Goal: Task Accomplishment & Management: Manage account settings

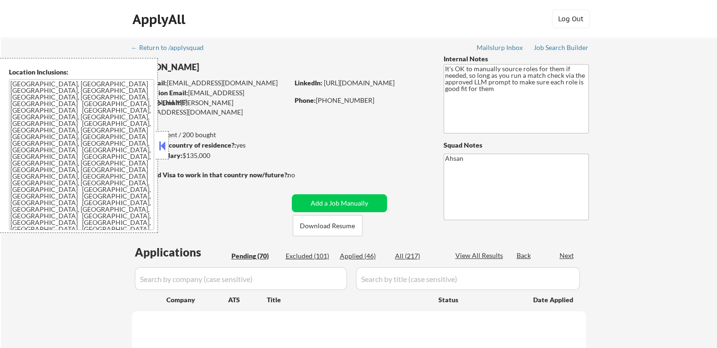
drag, startPoint x: 0, startPoint y: 0, endPoint x: 161, endPoint y: 150, distance: 220.4
click at [161, 150] on button at bounding box center [162, 146] width 10 height 14
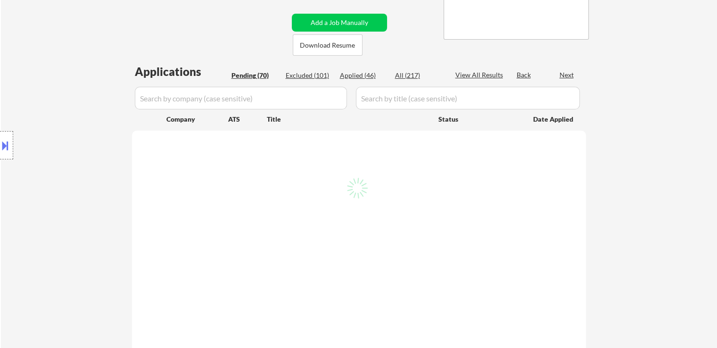
scroll to position [189, 0]
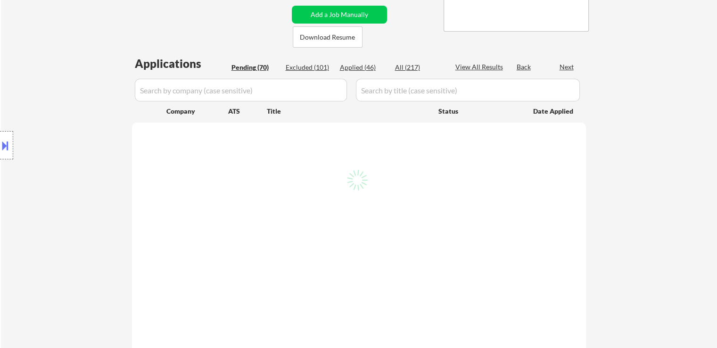
select select ""pending""
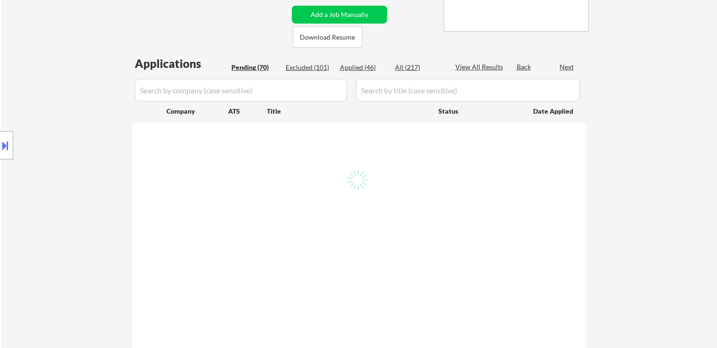
select select ""pending""
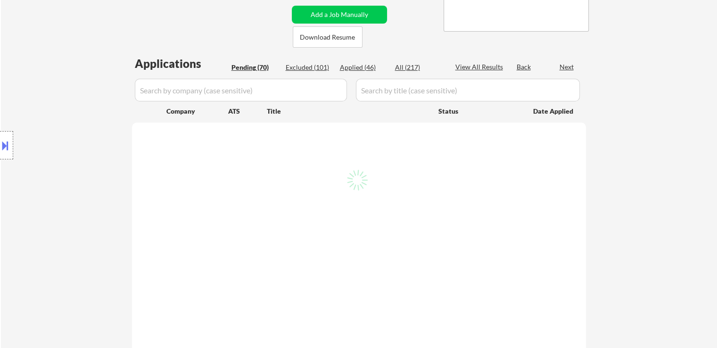
select select ""pending""
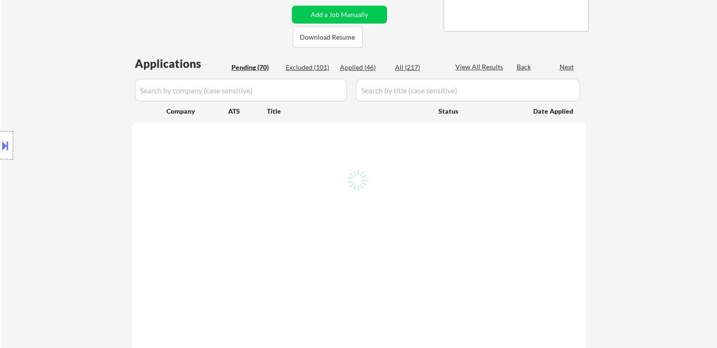
select select ""pending""
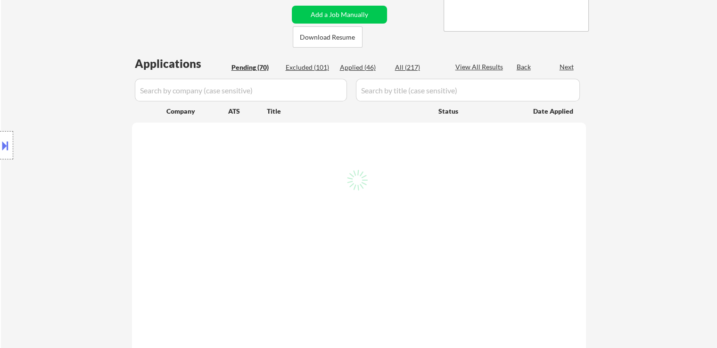
select select ""pending""
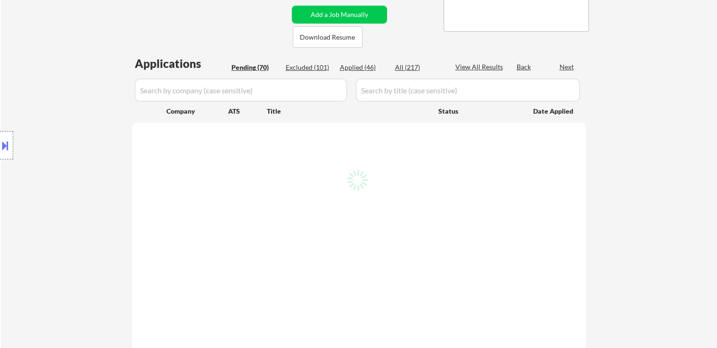
select select ""pending""
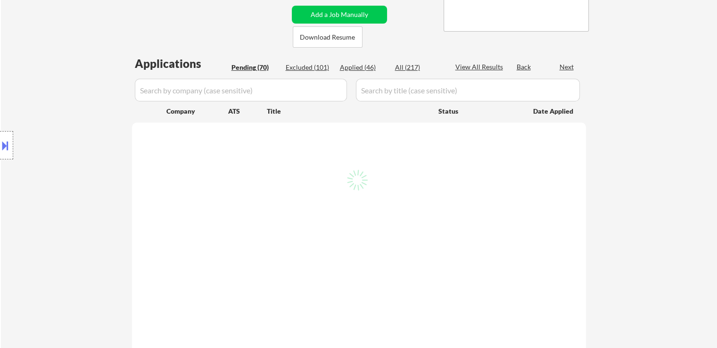
select select ""pending""
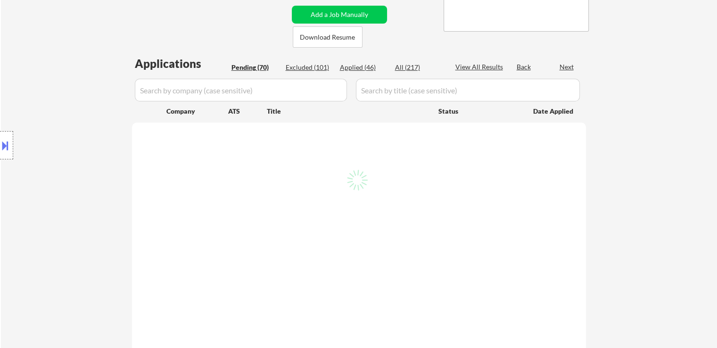
select select ""pending""
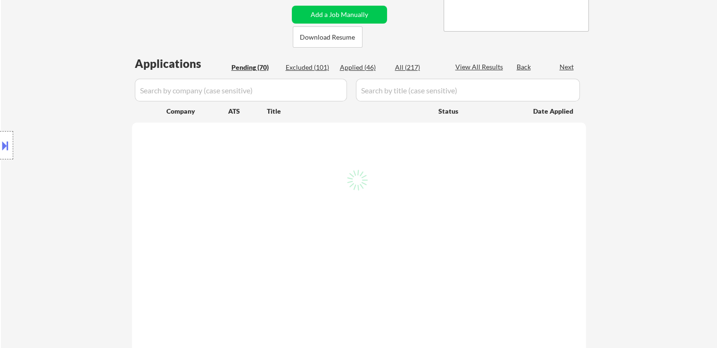
select select ""pending""
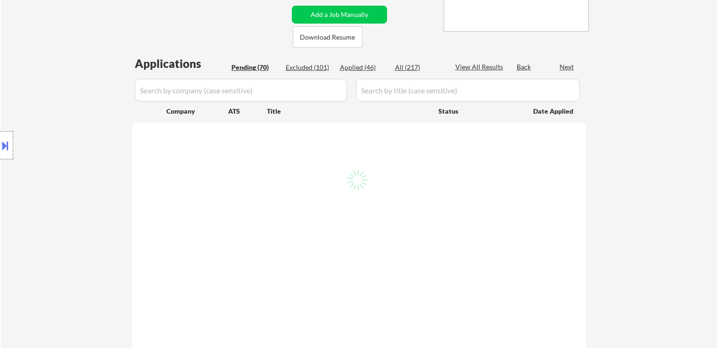
select select ""pending""
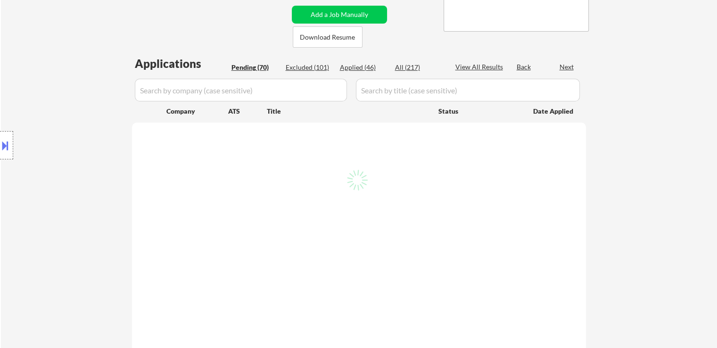
select select ""pending""
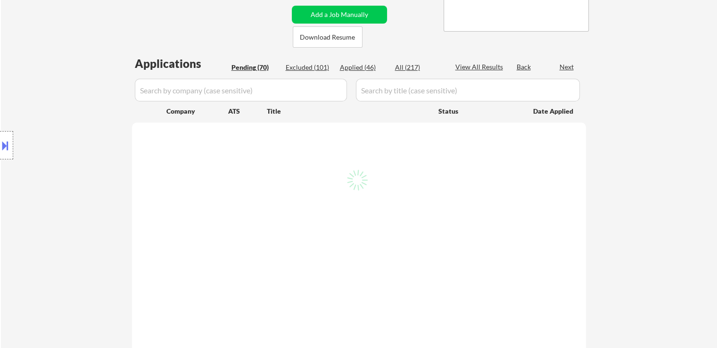
select select ""pending""
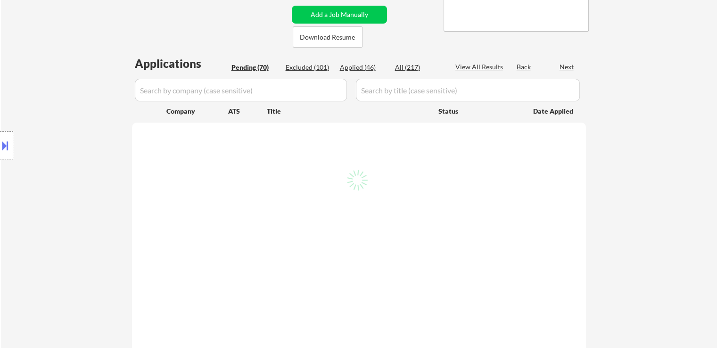
select select ""pending""
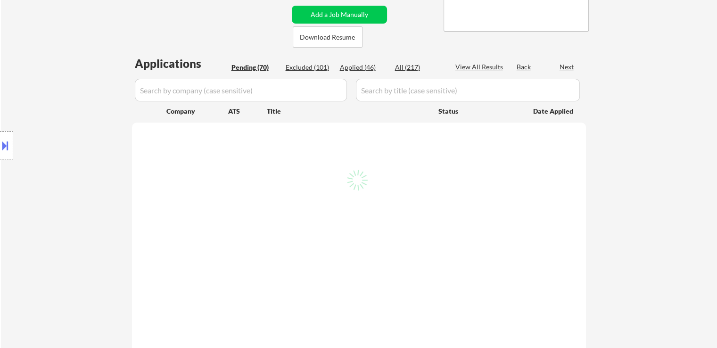
select select ""pending""
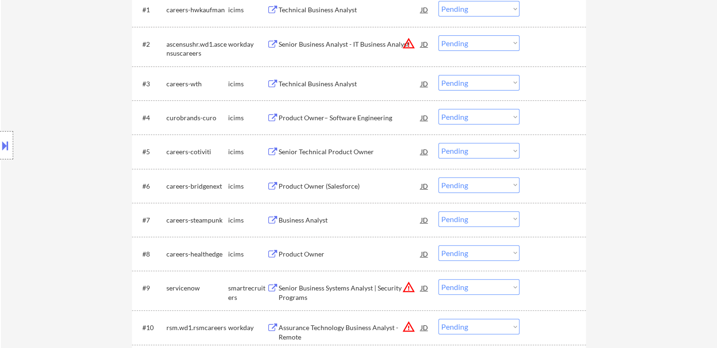
scroll to position [424, 0]
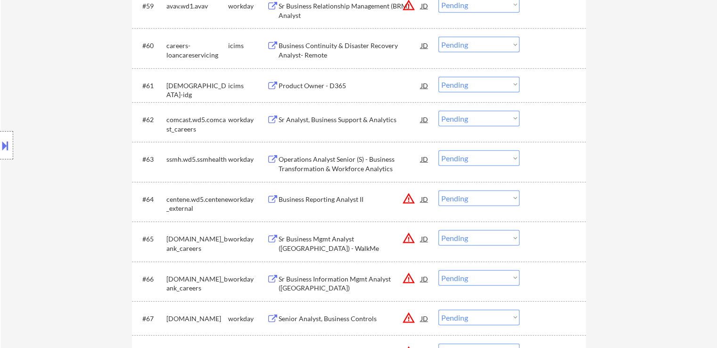
click at [59, 101] on div "Location Inclusions: [GEOGRAPHIC_DATA], [GEOGRAPHIC_DATA] [GEOGRAPHIC_DATA], [G…" at bounding box center [84, 145] width 169 height 175
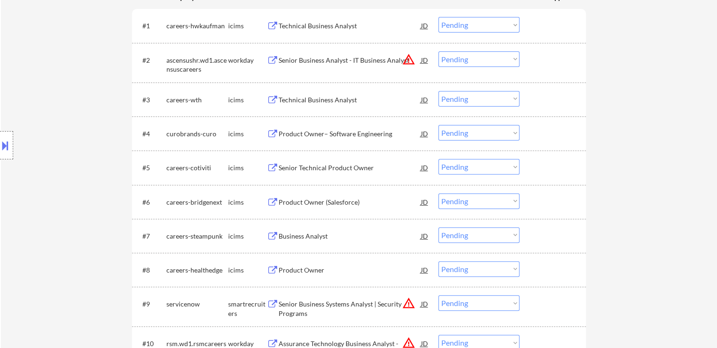
scroll to position [0, 0]
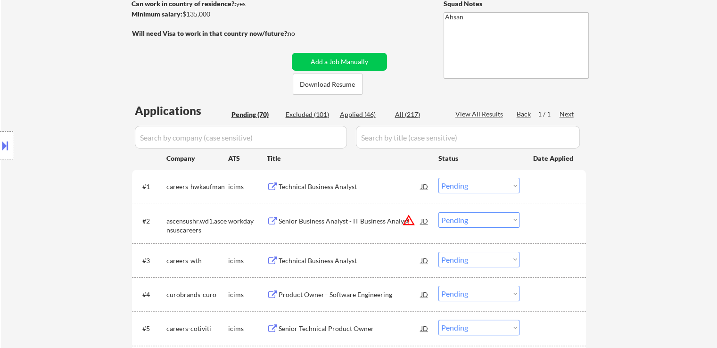
drag, startPoint x: 106, startPoint y: 151, endPoint x: 145, endPoint y: 148, distance: 39.3
click at [107, 149] on div "Location Inclusions: [GEOGRAPHIC_DATA], [GEOGRAPHIC_DATA] [GEOGRAPHIC_DATA], [G…" at bounding box center [84, 145] width 169 height 175
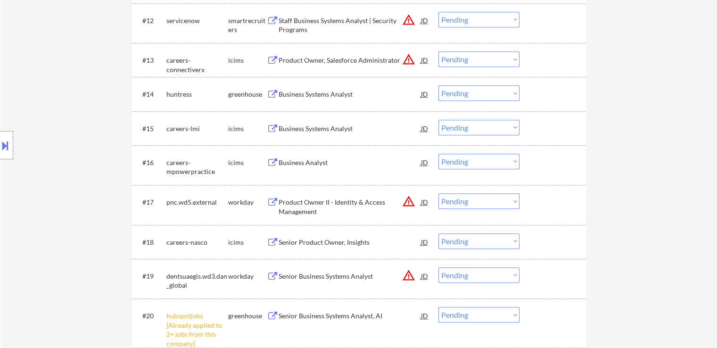
scroll to position [707, 0]
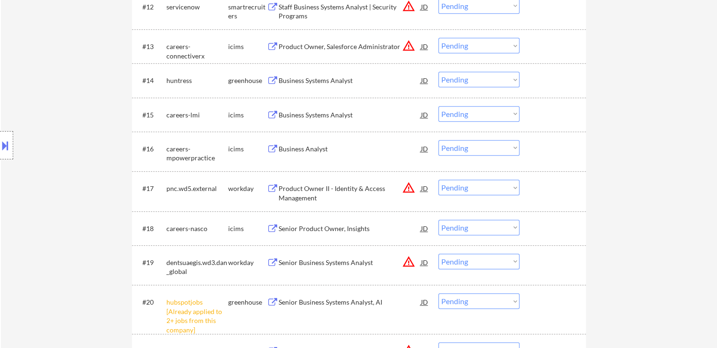
click at [299, 80] on div "Business Systems Analyst" at bounding box center [350, 80] width 142 height 9
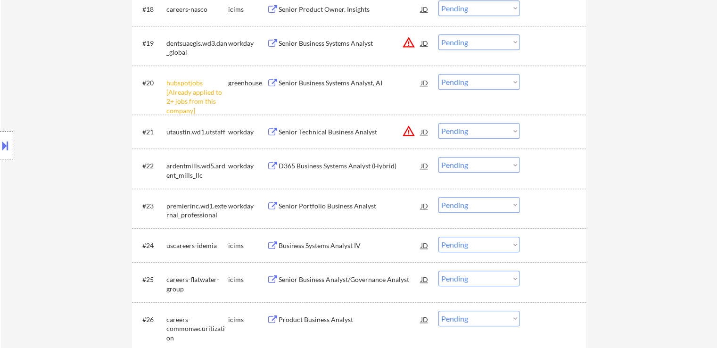
scroll to position [943, 0]
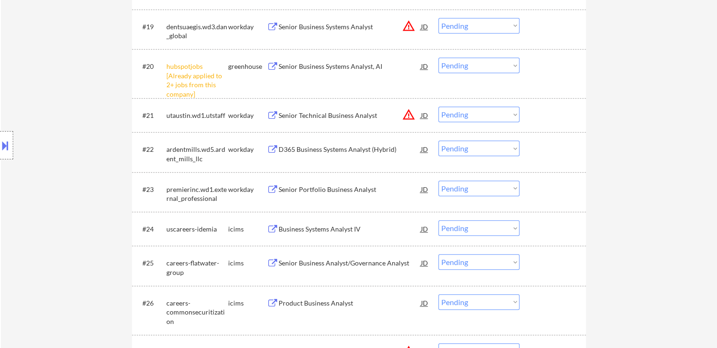
drag, startPoint x: 639, startPoint y: 170, endPoint x: 566, endPoint y: 205, distance: 81.6
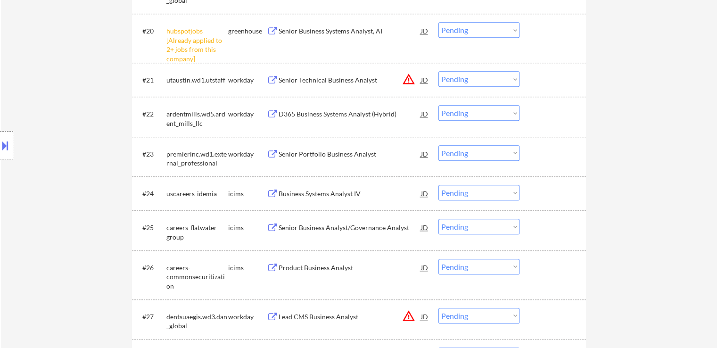
scroll to position [1037, 0]
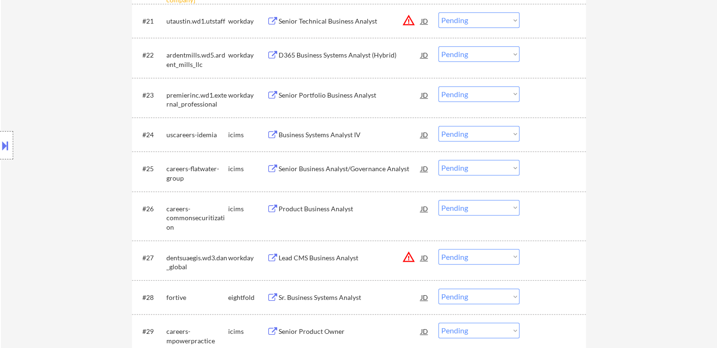
click at [95, 205] on div "Location Inclusions: [GEOGRAPHIC_DATA], [GEOGRAPHIC_DATA] [GEOGRAPHIC_DATA], [G…" at bounding box center [84, 145] width 169 height 175
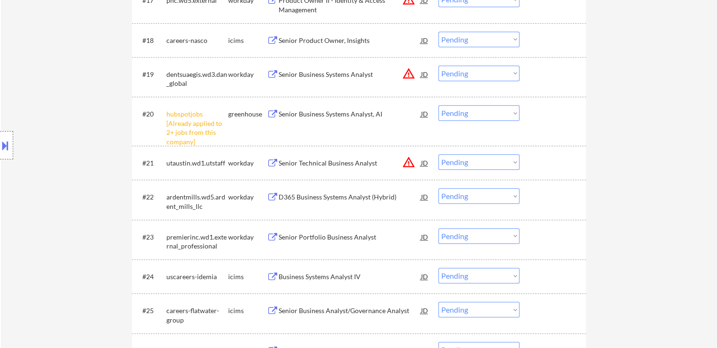
scroll to position [895, 0]
click at [331, 196] on div "D365 Business Systems Analyst (Hybrid)" at bounding box center [350, 196] width 142 height 9
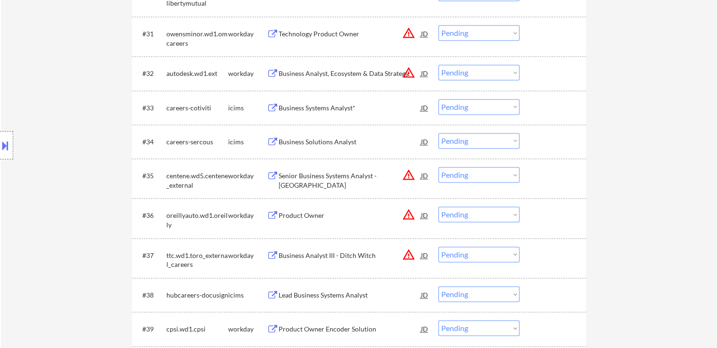
scroll to position [1461, 0]
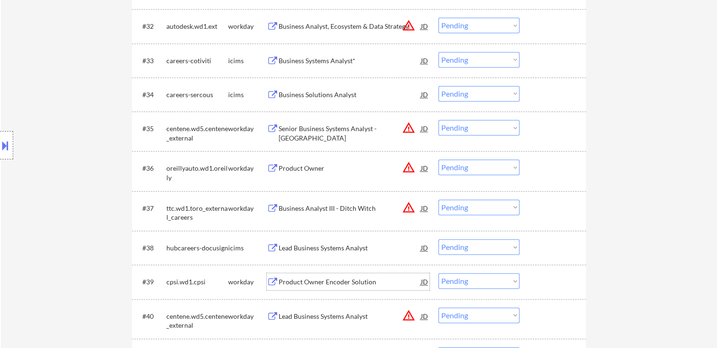
click at [308, 276] on div "Product Owner Encoder Solution" at bounding box center [350, 281] width 142 height 17
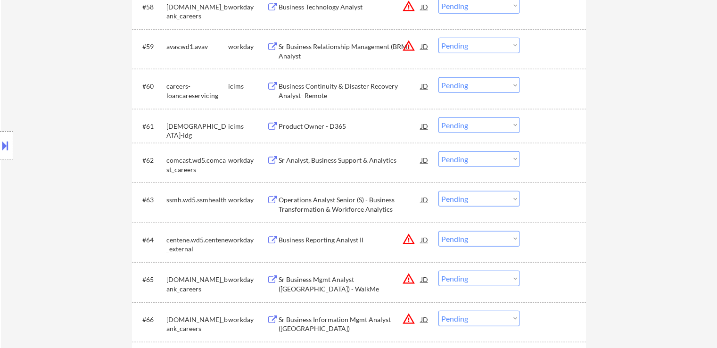
scroll to position [2498, 0]
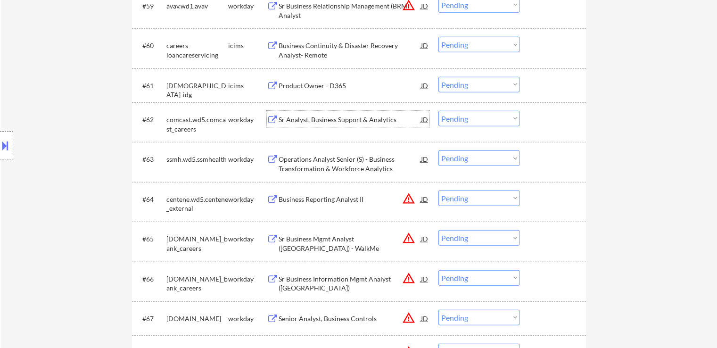
click at [334, 120] on div "Sr Analyst, Business Support & Analytics" at bounding box center [350, 119] width 142 height 9
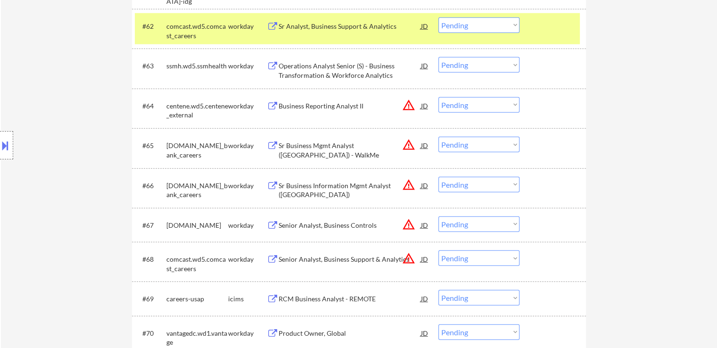
scroll to position [2639, 0]
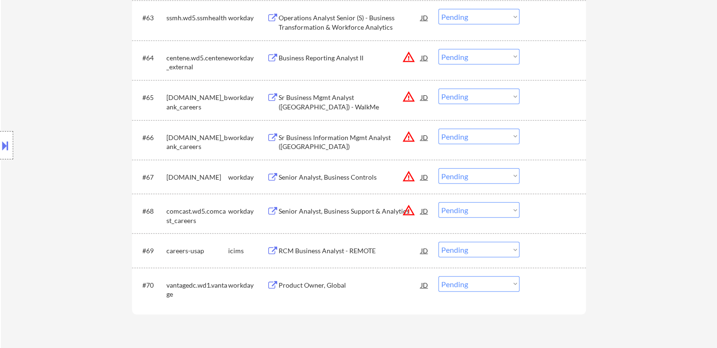
click at [307, 289] on div "Product Owner, Global" at bounding box center [350, 284] width 142 height 9
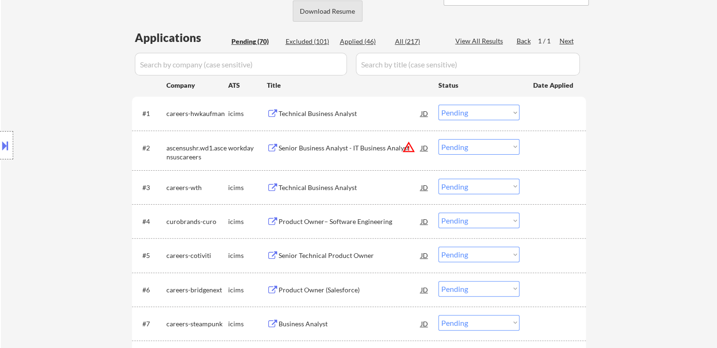
scroll to position [141, 0]
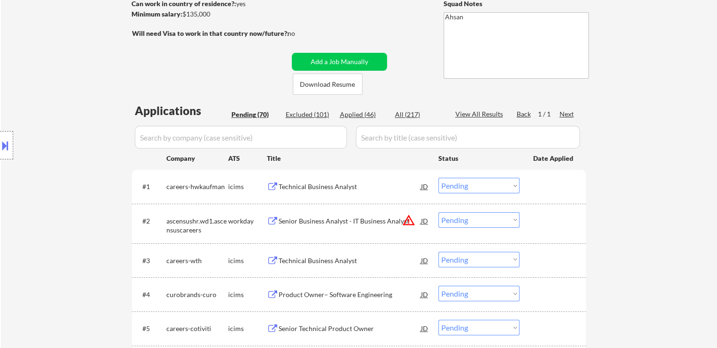
select select ""PLACEHOLDER_1427118222253""
select select ""pending""
click at [250, 36] on strong "Will need Visa to work in that country now/future?:" at bounding box center [210, 33] width 157 height 8
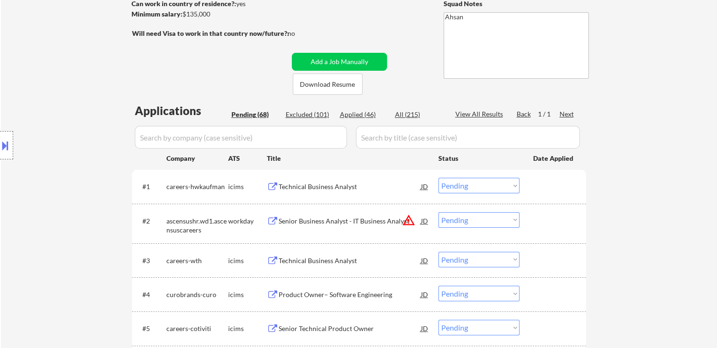
click at [215, 12] on div "Minimum salary: $135,000" at bounding box center [209, 13] width 157 height 9
click at [19, 144] on div "Location Inclusions: [GEOGRAPHIC_DATA], [GEOGRAPHIC_DATA] [GEOGRAPHIC_DATA], [G…" at bounding box center [84, 145] width 169 height 175
click at [9, 144] on button at bounding box center [5, 146] width 10 height 16
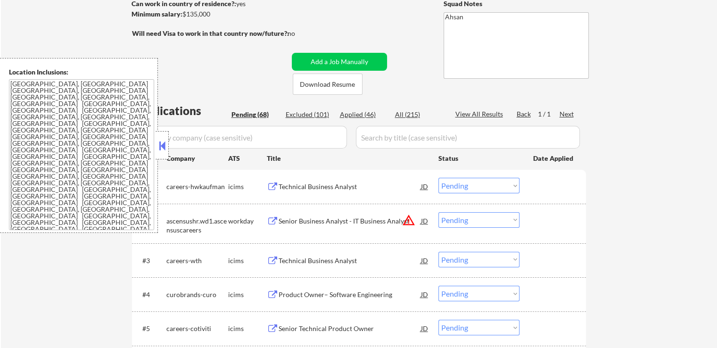
click at [166, 144] on button at bounding box center [162, 146] width 10 height 14
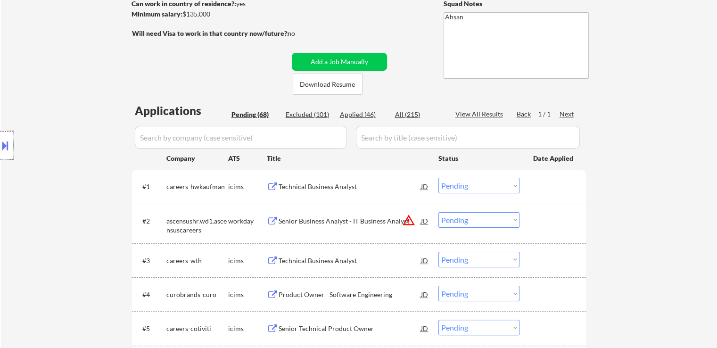
click at [0, 137] on div at bounding box center [6, 145] width 13 height 28
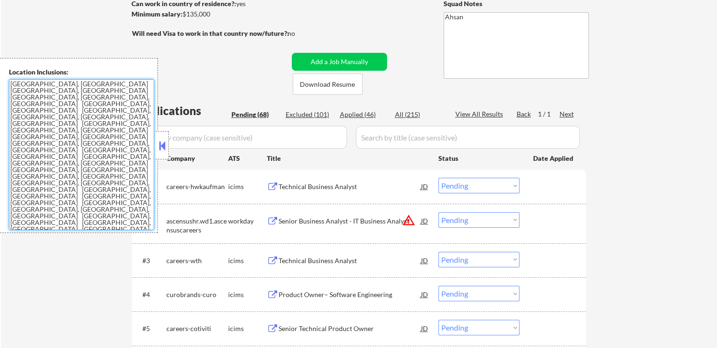
drag, startPoint x: 110, startPoint y: 167, endPoint x: 3, endPoint y: 77, distance: 139.8
click at [0, 82] on div "Location Inclusions: [GEOGRAPHIC_DATA], [GEOGRAPHIC_DATA] [GEOGRAPHIC_DATA], [G…" at bounding box center [79, 145] width 158 height 175
click at [122, 150] on textarea "[GEOGRAPHIC_DATA], [GEOGRAPHIC_DATA] [GEOGRAPHIC_DATA], [GEOGRAPHIC_DATA] [GEOG…" at bounding box center [81, 154] width 145 height 151
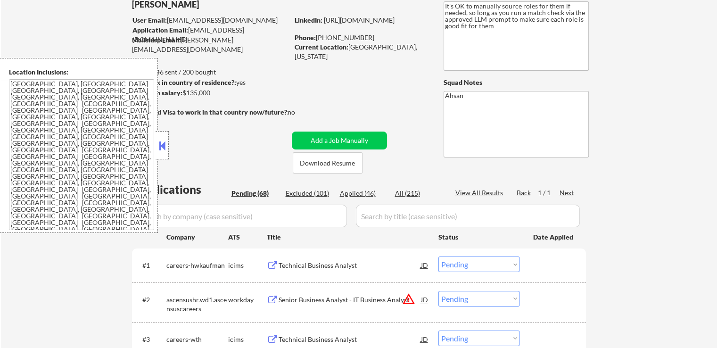
scroll to position [47, 0]
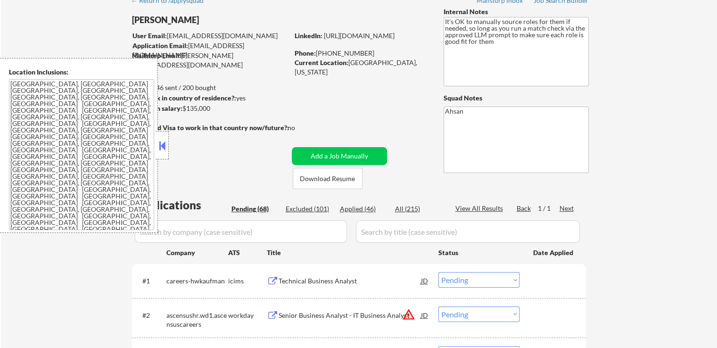
drag, startPoint x: 164, startPoint y: 145, endPoint x: 225, endPoint y: 112, distance: 69.0
click at [169, 144] on body "← Return to /applysquad Mailslurp Inbox Job Search Builder [PERSON_NAME] User E…" at bounding box center [358, 127] width 717 height 348
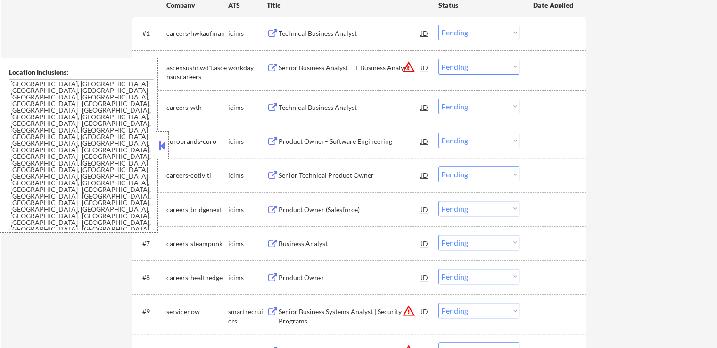
scroll to position [330, 0]
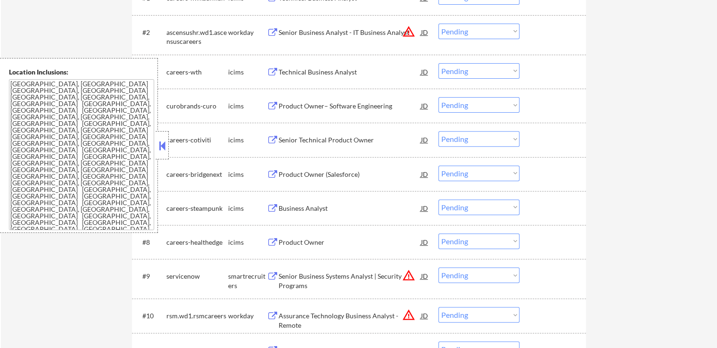
click at [166, 140] on button at bounding box center [162, 146] width 10 height 14
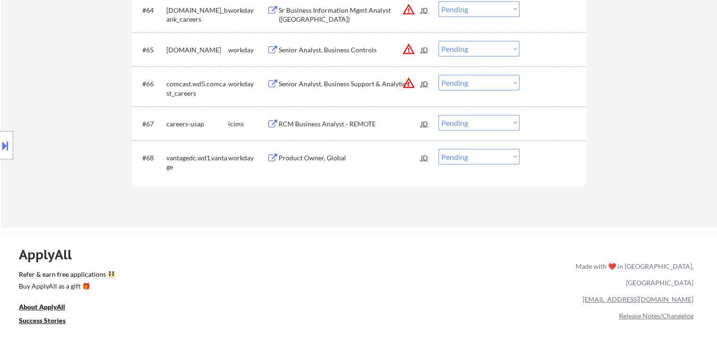
scroll to position [2545, 0]
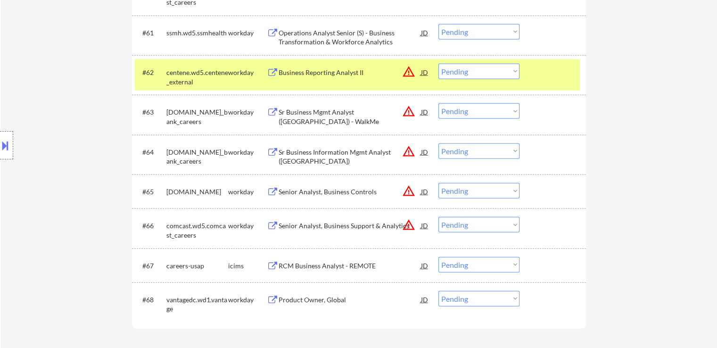
click at [403, 193] on button "warning_amber" at bounding box center [408, 190] width 13 height 13
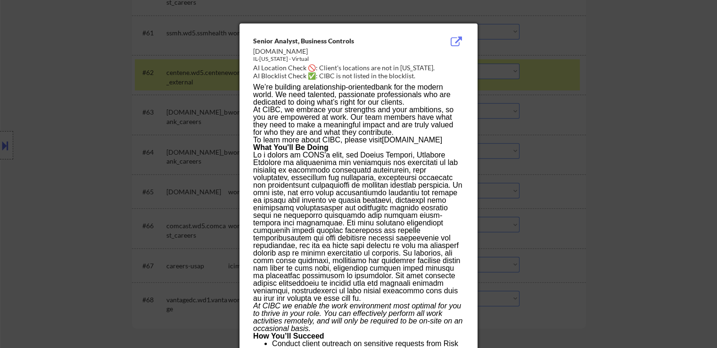
drag, startPoint x: 577, startPoint y: 114, endPoint x: 569, endPoint y: 113, distance: 7.6
click at [577, 114] on div at bounding box center [358, 174] width 717 height 348
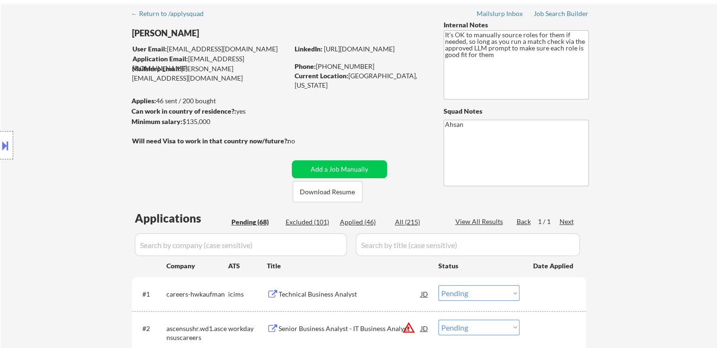
scroll to position [0, 0]
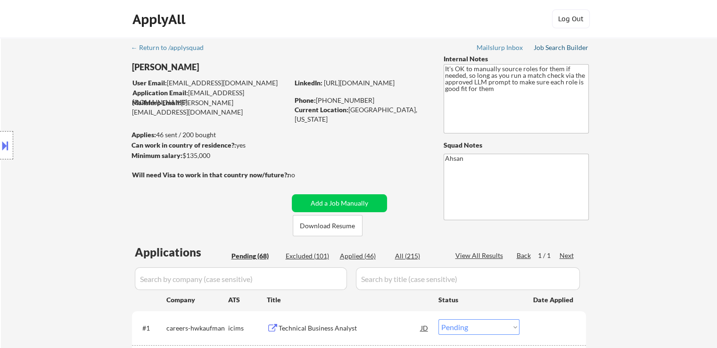
drag, startPoint x: 556, startPoint y: 44, endPoint x: 551, endPoint y: 62, distance: 18.6
click at [556, 44] on div "Job Search Builder" at bounding box center [560, 47] width 55 height 7
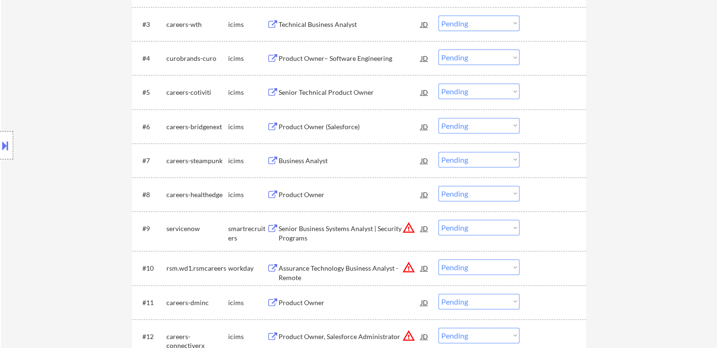
click at [104, 117] on div "Location Inclusions: [GEOGRAPHIC_DATA], [GEOGRAPHIC_DATA] [GEOGRAPHIC_DATA], [G…" at bounding box center [84, 145] width 169 height 175
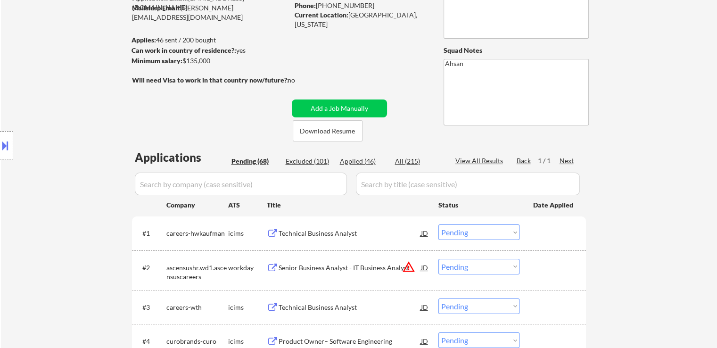
click at [115, 184] on div "Location Inclusions: [GEOGRAPHIC_DATA], [GEOGRAPHIC_DATA] [GEOGRAPHIC_DATA], [G…" at bounding box center [84, 145] width 169 height 175
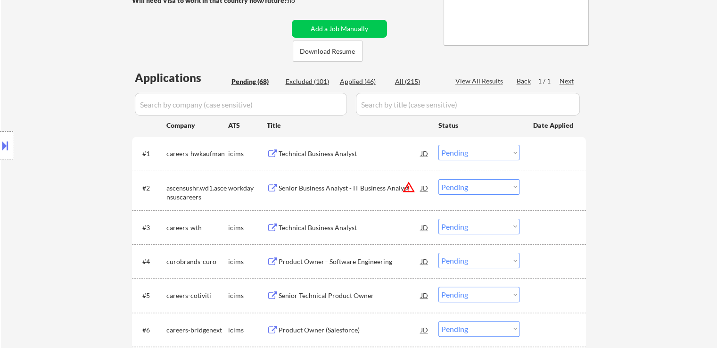
scroll to position [142, 0]
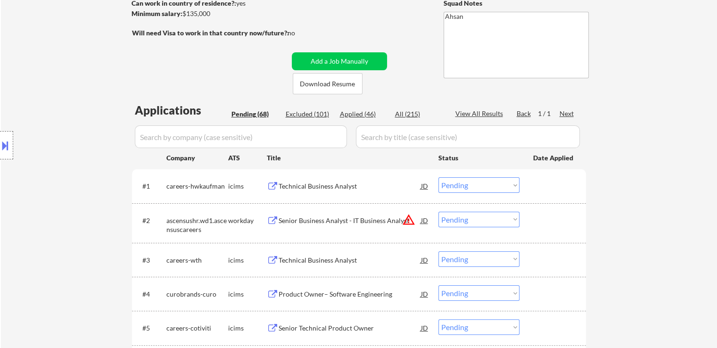
click at [334, 184] on div "Technical Business Analyst" at bounding box center [350, 185] width 142 height 9
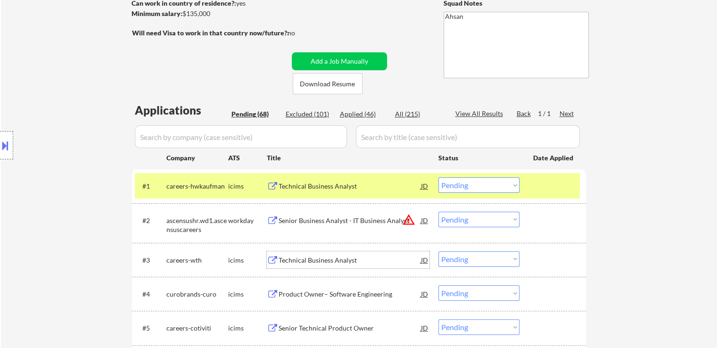
click at [309, 261] on div "Technical Business Analyst" at bounding box center [350, 259] width 142 height 9
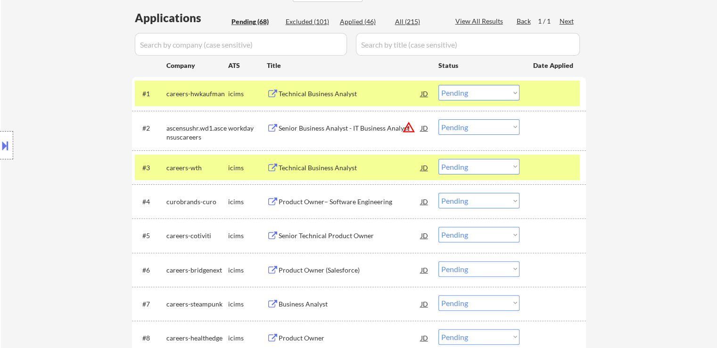
scroll to position [236, 0]
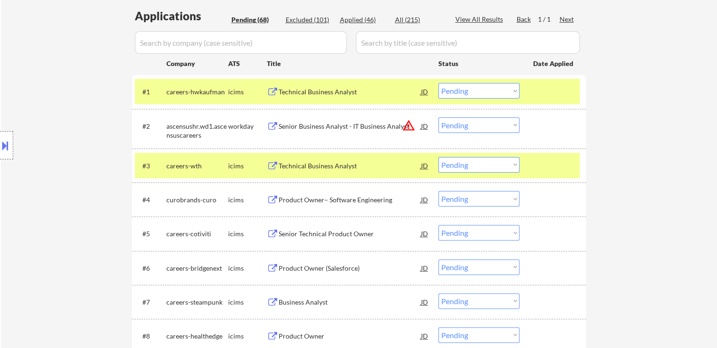
drag, startPoint x: 311, startPoint y: 232, endPoint x: 311, endPoint y: 224, distance: 8.0
click at [311, 230] on div "Senior Technical Product Owner" at bounding box center [350, 233] width 142 height 9
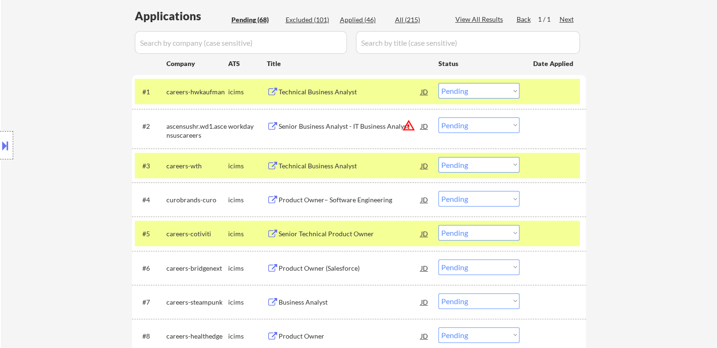
click at [317, 196] on div "Product Owner– Software Engineering" at bounding box center [350, 199] width 142 height 9
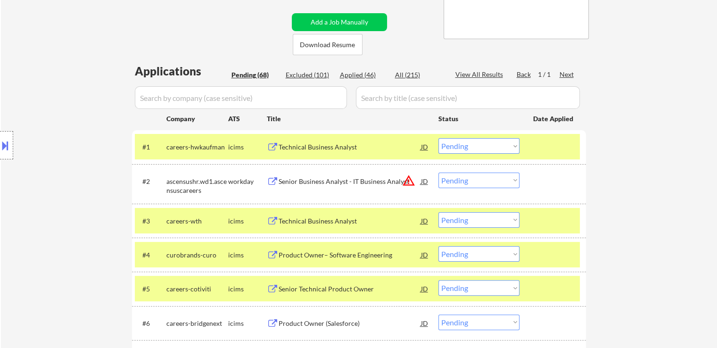
scroll to position [189, 0]
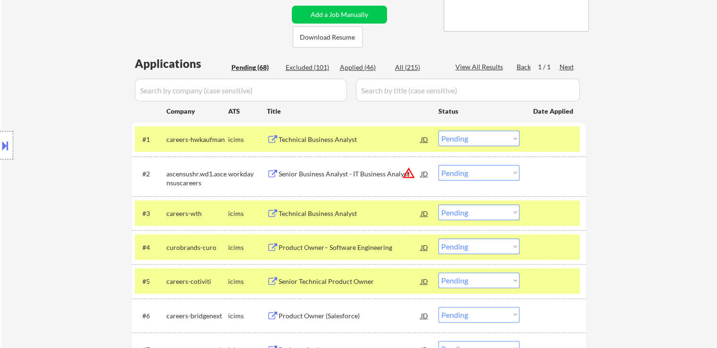
click at [94, 144] on div "Location Inclusions: [GEOGRAPHIC_DATA], [GEOGRAPHIC_DATA] [GEOGRAPHIC_DATA], [G…" at bounding box center [84, 145] width 169 height 175
click at [500, 212] on select "Choose an option... Pending Applied Excluded (Questions) Excluded (Expired) Exc…" at bounding box center [478, 213] width 81 height 16
click at [438, 205] on select "Choose an option... Pending Applied Excluded (Questions) Excluded (Expired) Exc…" at bounding box center [478, 213] width 81 height 16
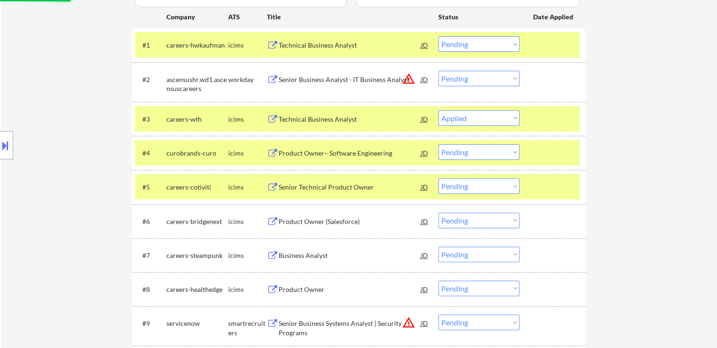
select select ""pending""
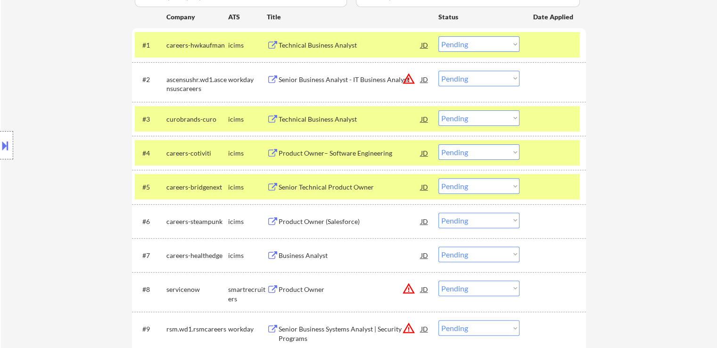
scroll to position [613, 0]
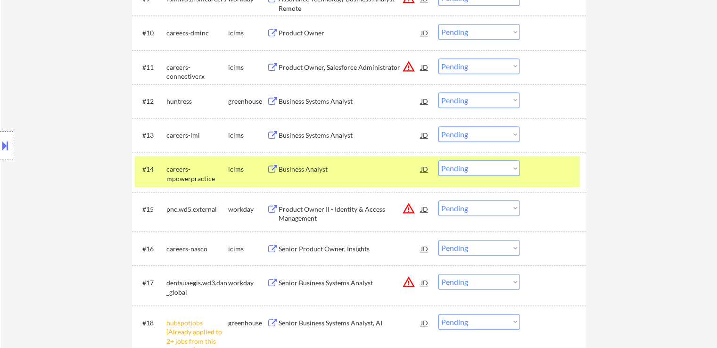
click at [322, 103] on div "Business Systems Analyst" at bounding box center [350, 101] width 142 height 9
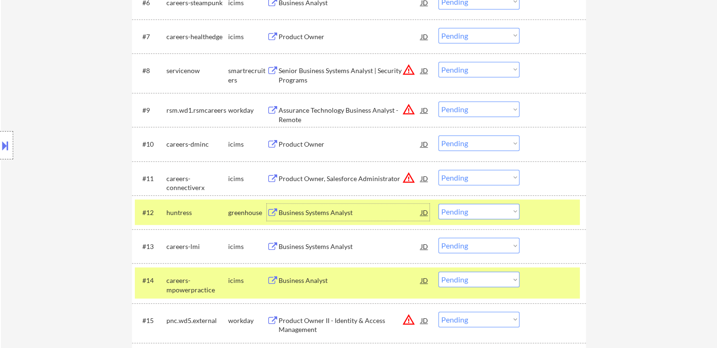
scroll to position [377, 0]
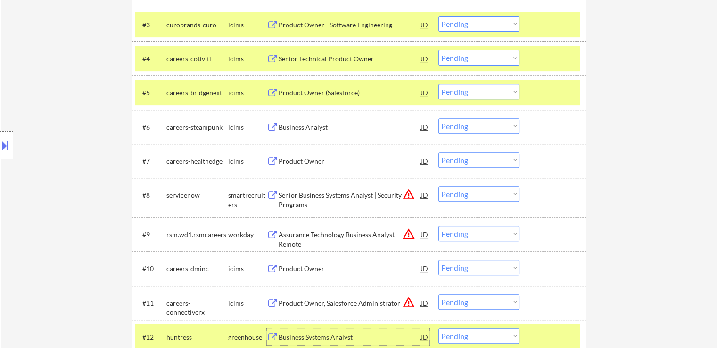
click at [299, 127] on div "Business Analyst" at bounding box center [350, 127] width 142 height 9
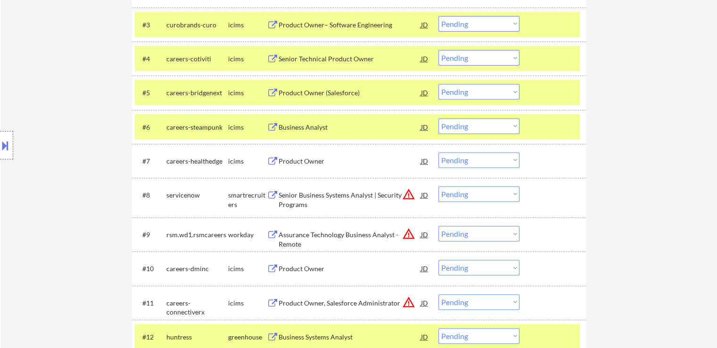
click at [319, 157] on div "Product Owner" at bounding box center [350, 160] width 142 height 9
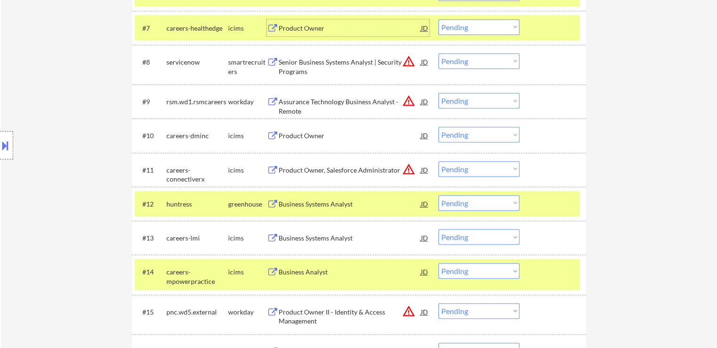
scroll to position [566, 0]
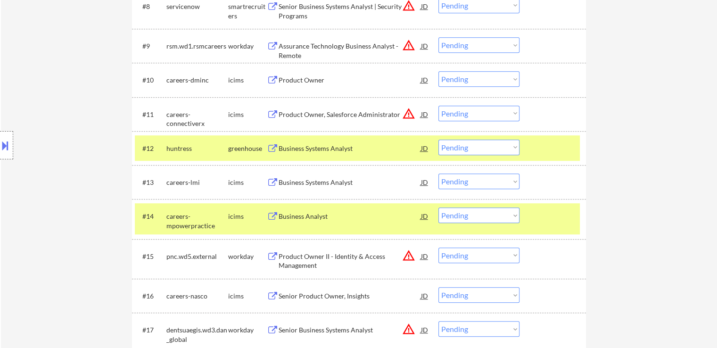
click at [329, 185] on div "Business Systems Analyst" at bounding box center [350, 182] width 142 height 9
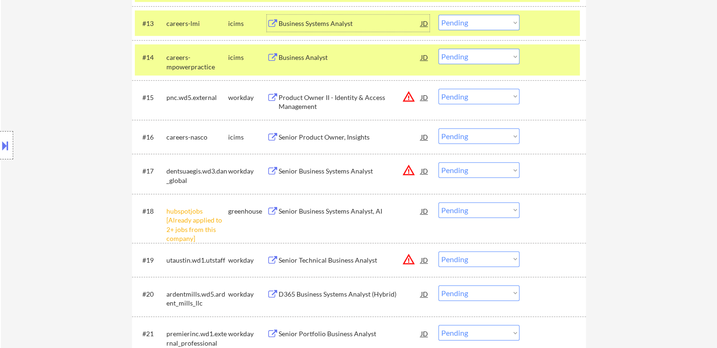
scroll to position [754, 0]
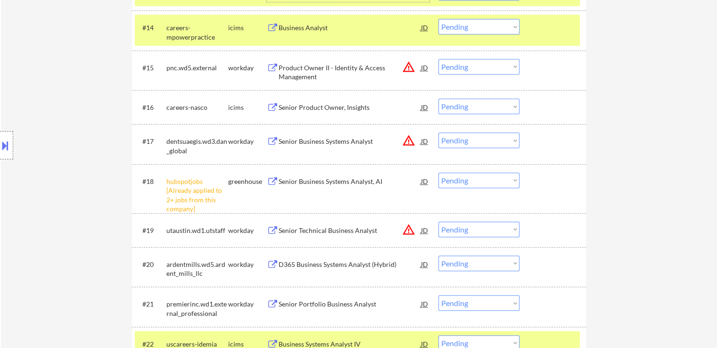
click at [295, 109] on div "Senior Product Owner, Insights" at bounding box center [350, 107] width 142 height 9
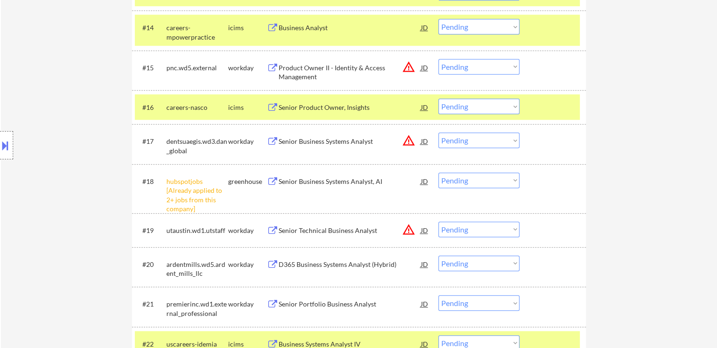
scroll to position [364, 0]
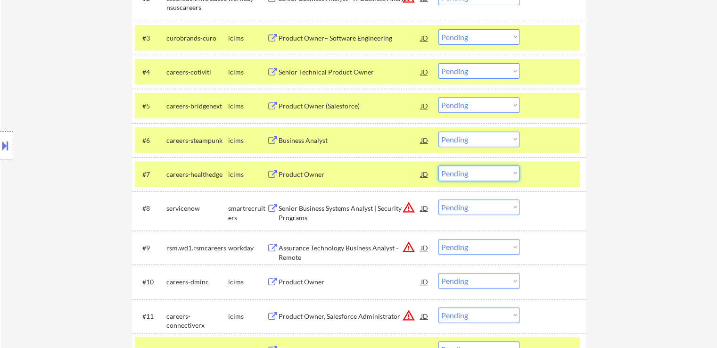
drag, startPoint x: 494, startPoint y: 173, endPoint x: 492, endPoint y: 179, distance: 6.1
click at [494, 173] on select "Choose an option... Pending Applied Excluded (Questions) Excluded (Expired) Exc…" at bounding box center [478, 173] width 81 height 16
click at [438, 165] on select "Choose an option... Pending Applied Excluded (Questions) Excluded (Expired) Exc…" at bounding box center [478, 173] width 81 height 16
select select ""pending""
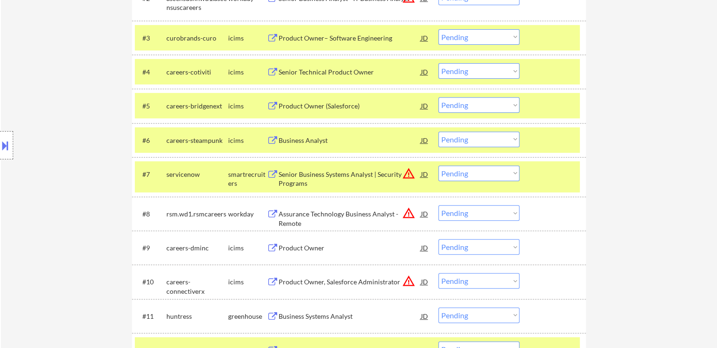
scroll to position [1200, 0]
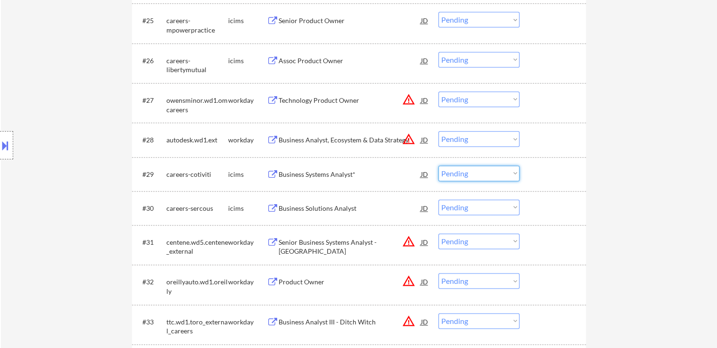
click at [475, 174] on select "Choose an option... Pending Applied Excluded (Questions) Excluded (Expired) Exc…" at bounding box center [478, 173] width 81 height 16
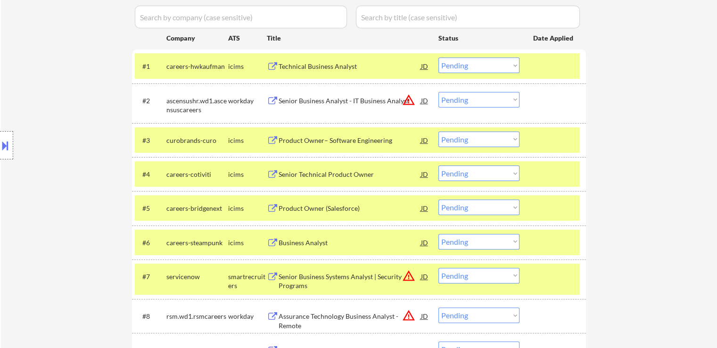
click at [486, 170] on select "Choose an option... Pending Applied Excluded (Questions) Excluded (Expired) Exc…" at bounding box center [478, 173] width 81 height 16
click at [438, 165] on select "Choose an option... Pending Applied Excluded (Questions) Excluded (Expired) Exc…" at bounding box center [478, 173] width 81 height 16
select select ""pending""
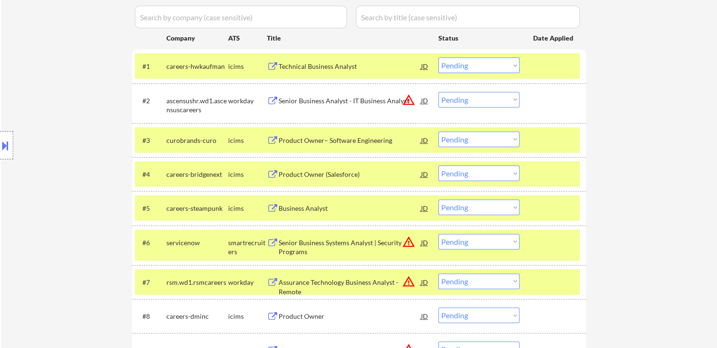
scroll to position [505, 0]
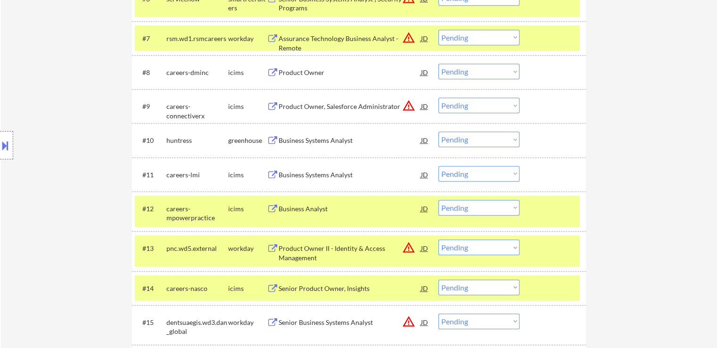
click at [480, 174] on select "Choose an option... Pending Applied Excluded (Questions) Excluded (Expired) Exc…" at bounding box center [478, 174] width 81 height 16
click at [438, 166] on select "Choose an option... Pending Applied Excluded (Questions) Excluded (Expired) Exc…" at bounding box center [478, 174] width 81 height 16
select select ""pending""
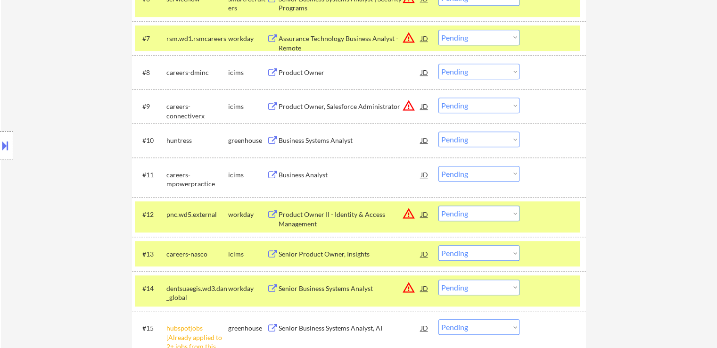
drag, startPoint x: 461, startPoint y: 253, endPoint x: 459, endPoint y: 273, distance: 19.8
click at [461, 253] on select "Choose an option... Pending Applied Excluded (Questions) Excluded (Expired) Exc…" at bounding box center [478, 253] width 81 height 16
click at [438, 245] on select "Choose an option... Pending Applied Excluded (Questions) Excluded (Expired) Exc…" at bounding box center [478, 253] width 81 height 16
select select ""pending""
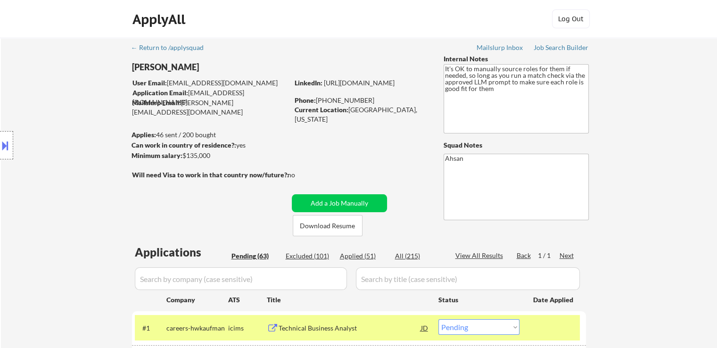
scroll to position [94, 0]
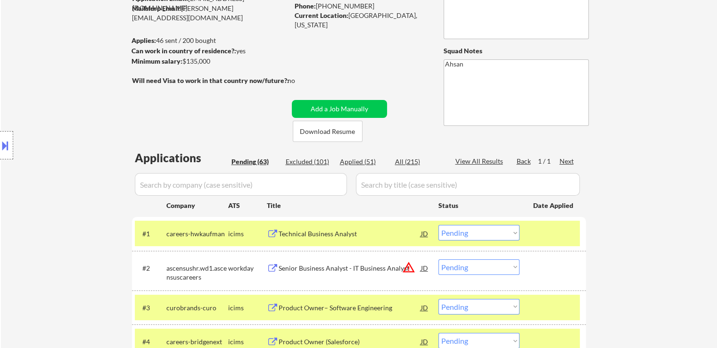
click at [352, 157] on div "Applied (51)" at bounding box center [363, 161] width 47 height 9
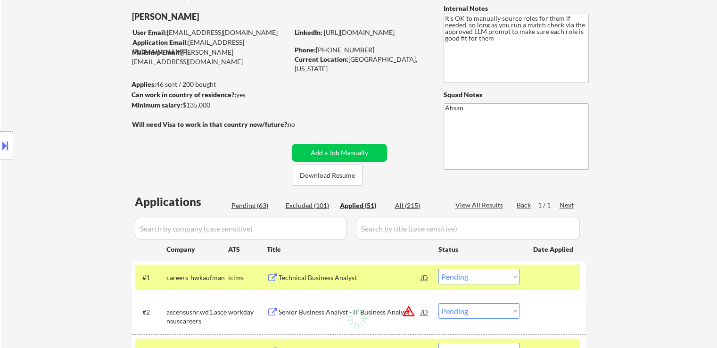
scroll to position [0, 0]
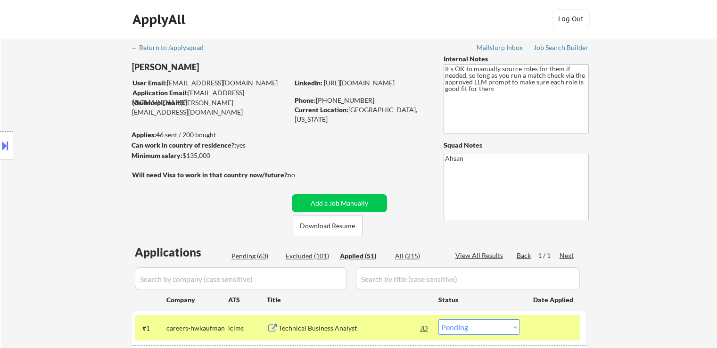
select select ""applied""
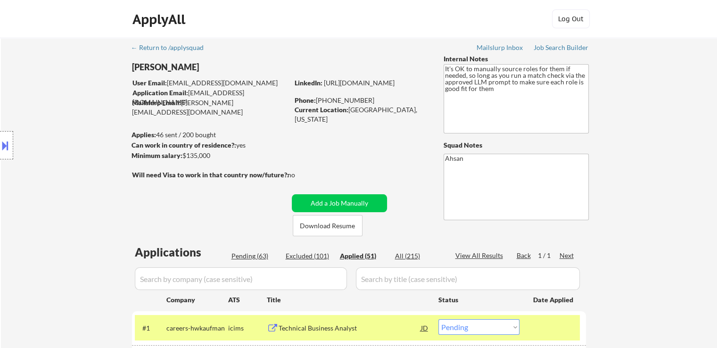
select select ""applied""
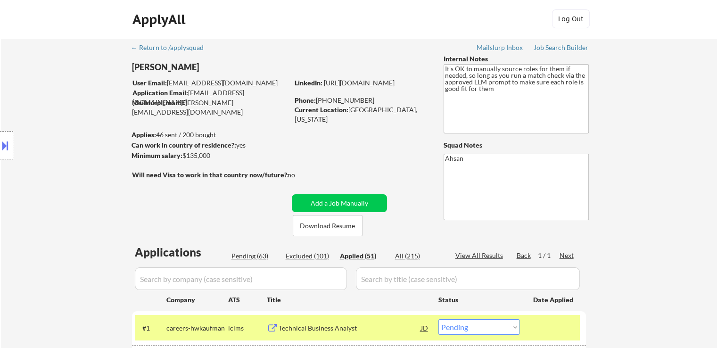
select select ""applied""
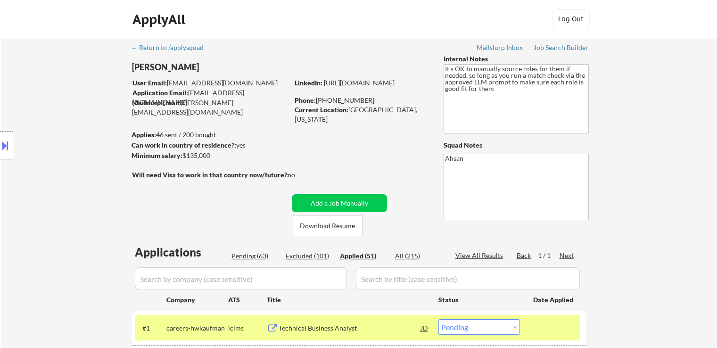
select select ""applied""
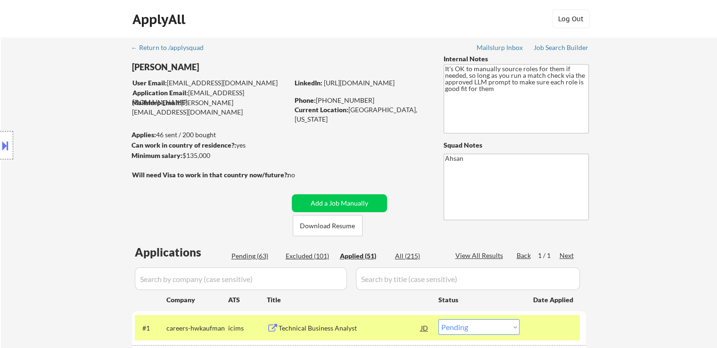
select select ""applied""
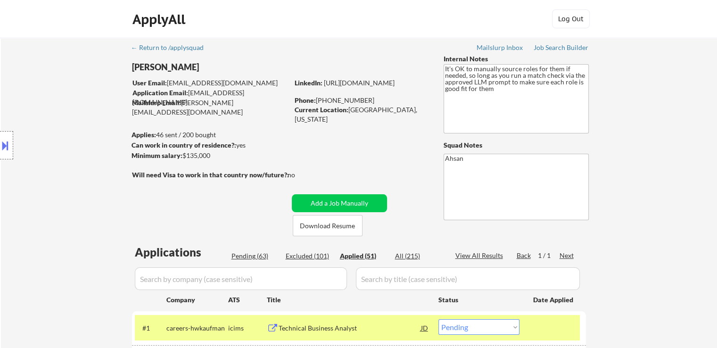
select select ""applied""
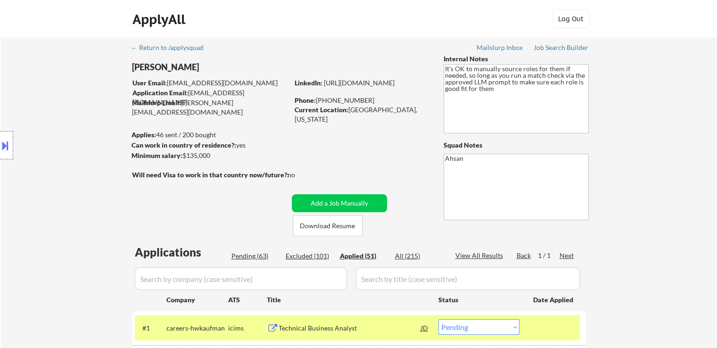
select select ""applied""
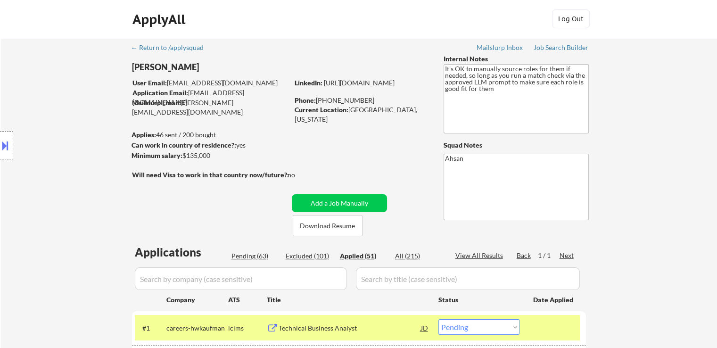
select select ""applied""
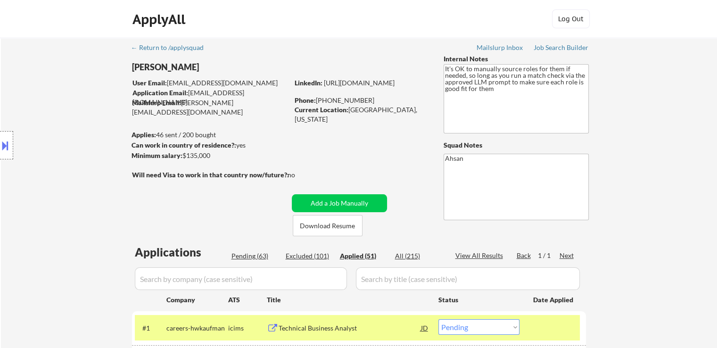
select select ""applied""
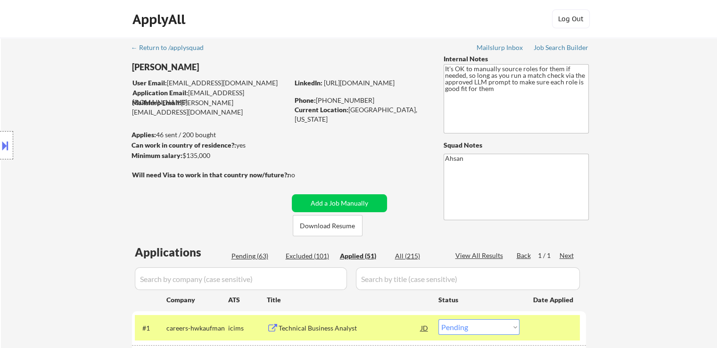
select select ""applied""
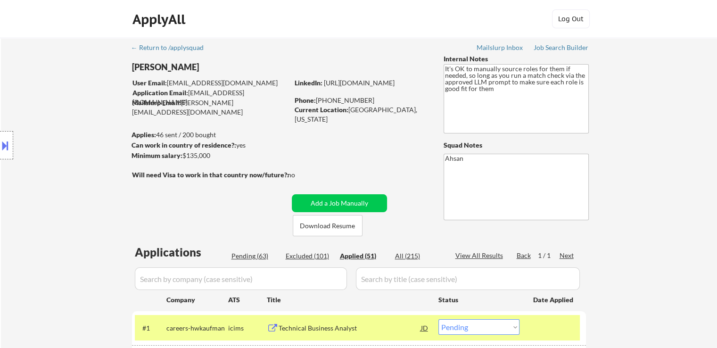
select select ""applied""
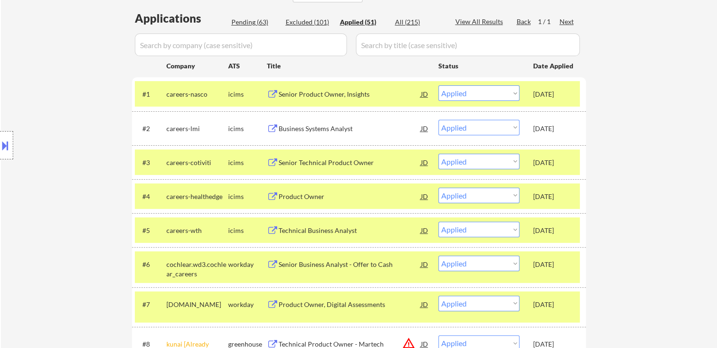
scroll to position [189, 0]
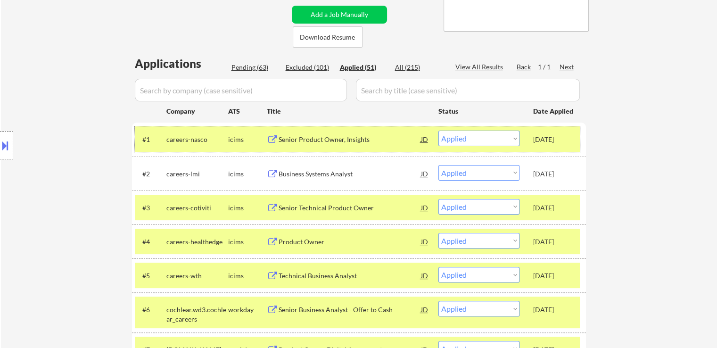
drag, startPoint x: 530, startPoint y: 138, endPoint x: 573, endPoint y: 138, distance: 42.9
click at [573, 138] on div "#1 careers-nasco icims Senior Product Owner, Insights JD Choose an option... Pe…" at bounding box center [357, 138] width 445 height 25
copy div "[DATE]"
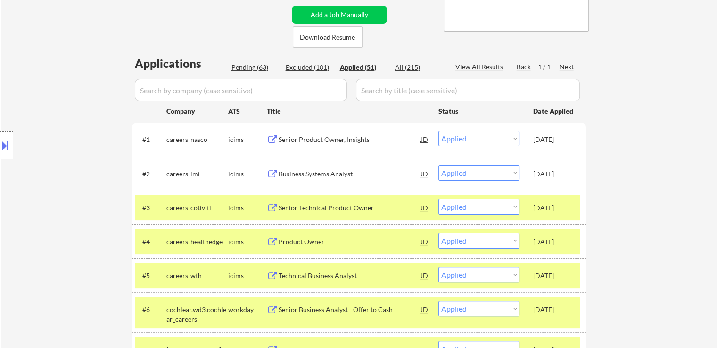
click at [50, 115] on div "Location Inclusions: [GEOGRAPHIC_DATA], [GEOGRAPHIC_DATA] [GEOGRAPHIC_DATA], [G…" at bounding box center [84, 145] width 169 height 175
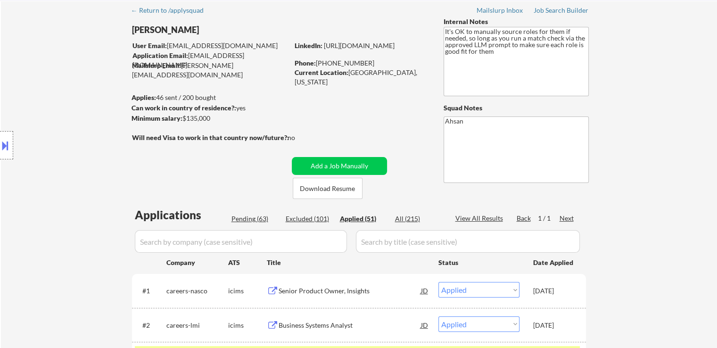
scroll to position [0, 0]
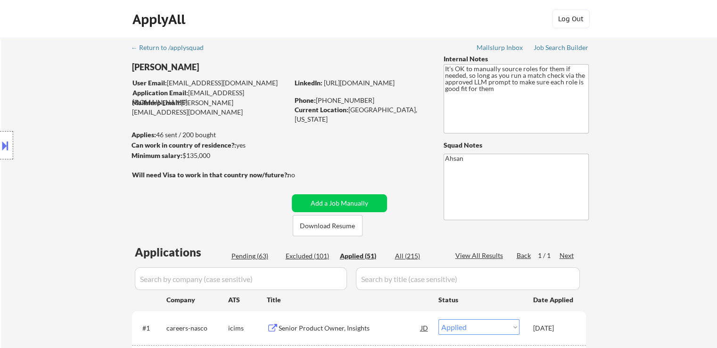
click at [106, 138] on div "Location Inclusions: [GEOGRAPHIC_DATA], [GEOGRAPHIC_DATA] [GEOGRAPHIC_DATA], [G…" at bounding box center [84, 145] width 169 height 175
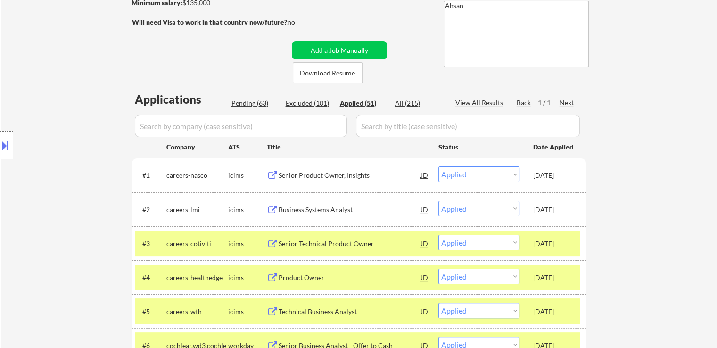
scroll to position [189, 0]
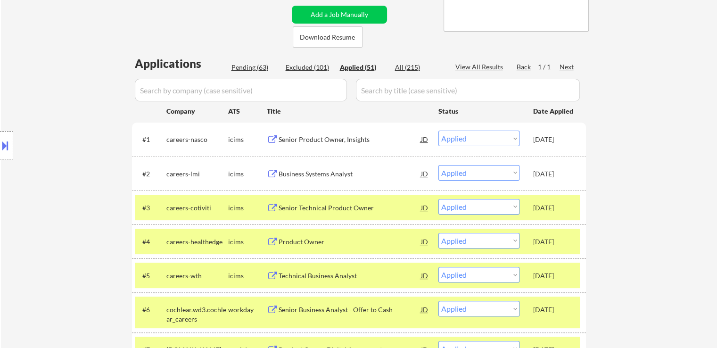
click at [258, 69] on div "Pending (63)" at bounding box center [254, 67] width 47 height 9
select select ""pending""
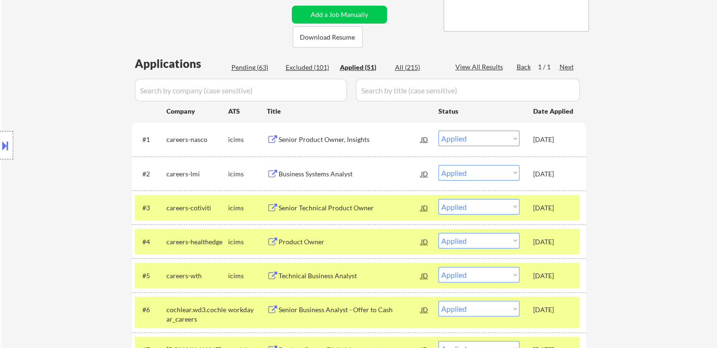
select select ""pending""
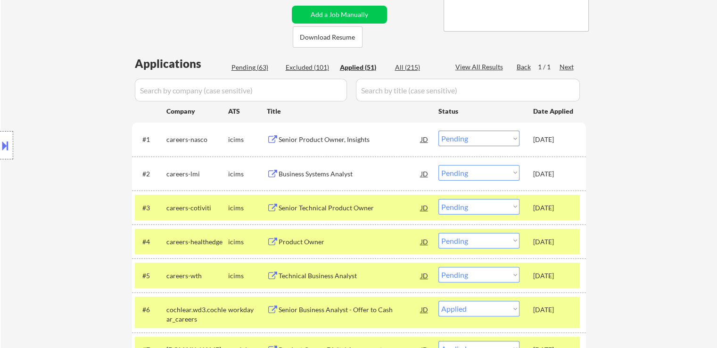
select select ""pending""
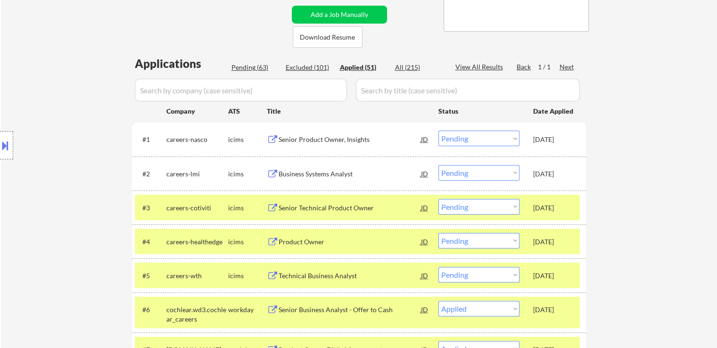
select select ""pending""
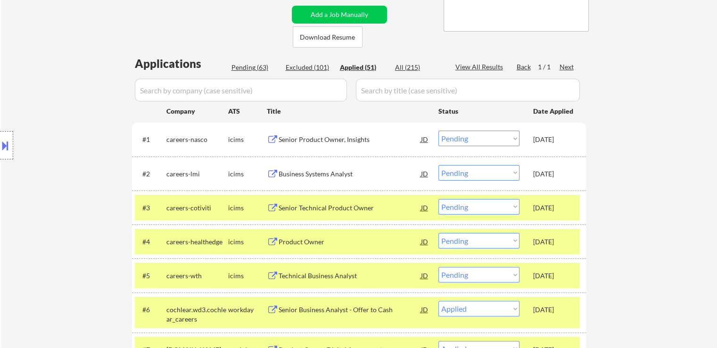
select select ""pending""
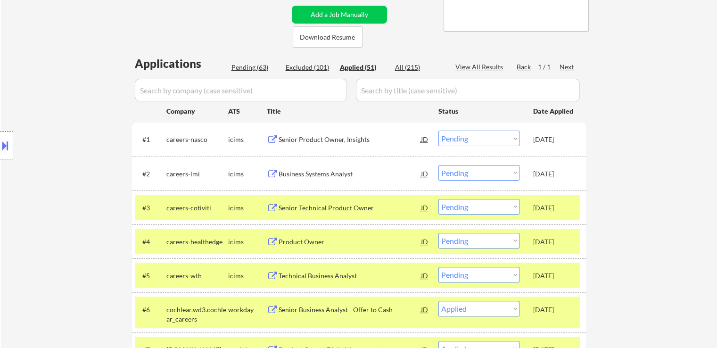
select select ""pending""
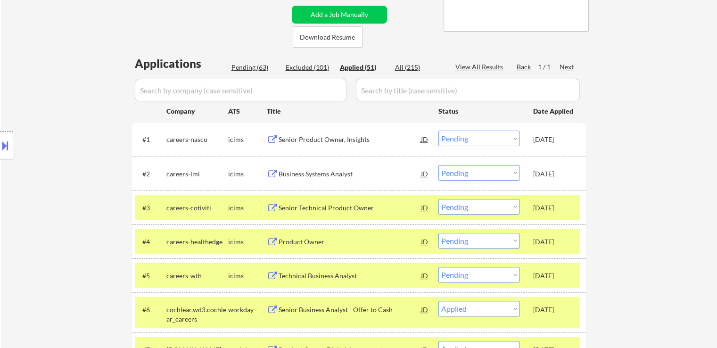
select select ""pending""
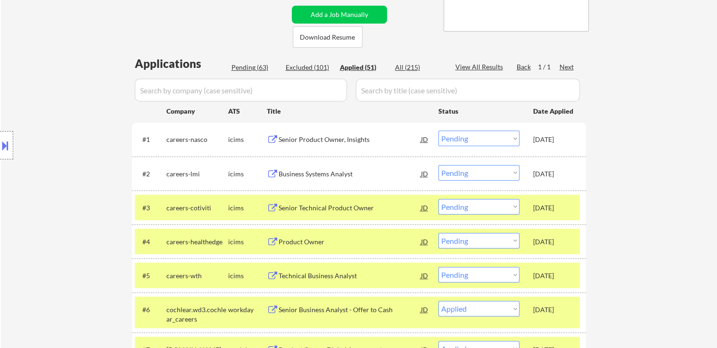
select select ""pending""
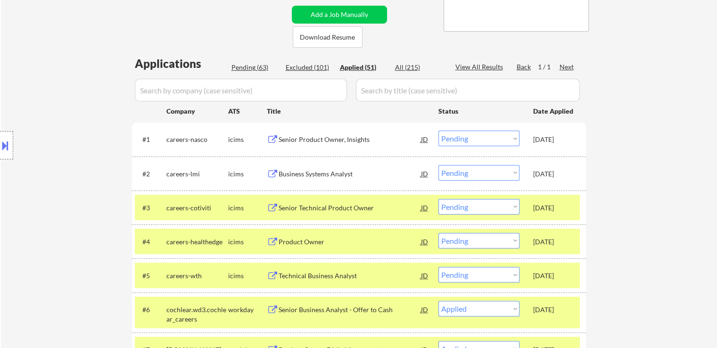
select select ""pending""
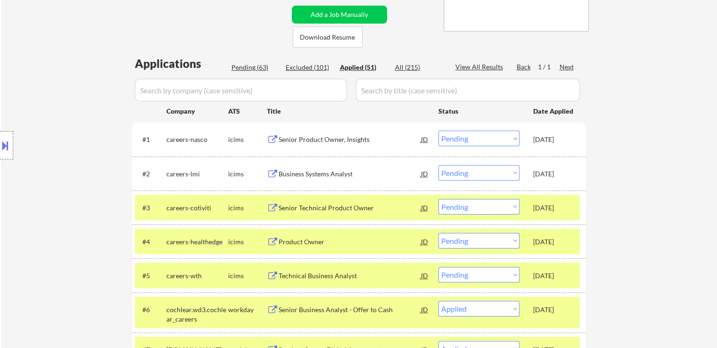
select select ""pending""
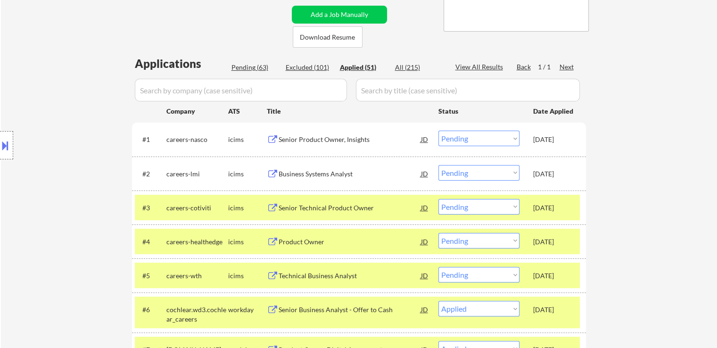
select select ""pending""
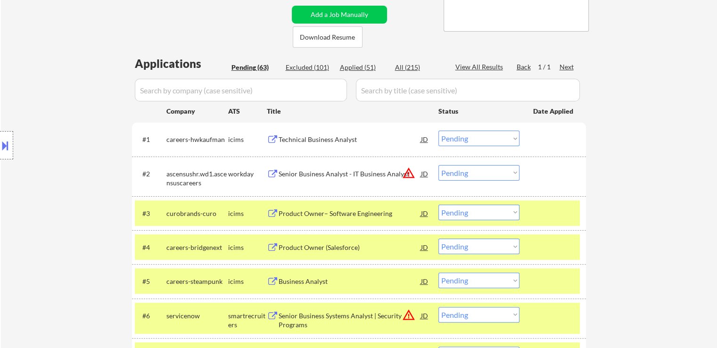
click at [245, 67] on div "Pending (63)" at bounding box center [254, 67] width 47 height 9
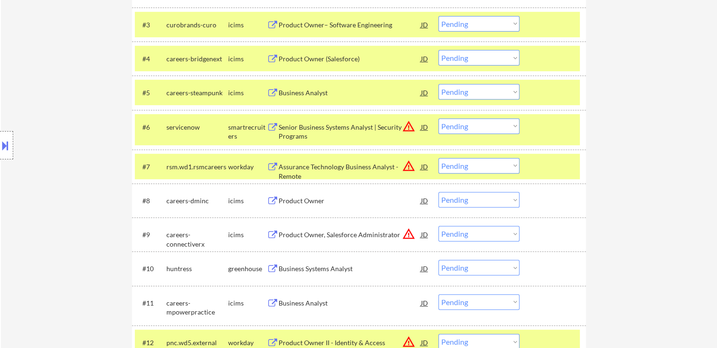
scroll to position [141, 0]
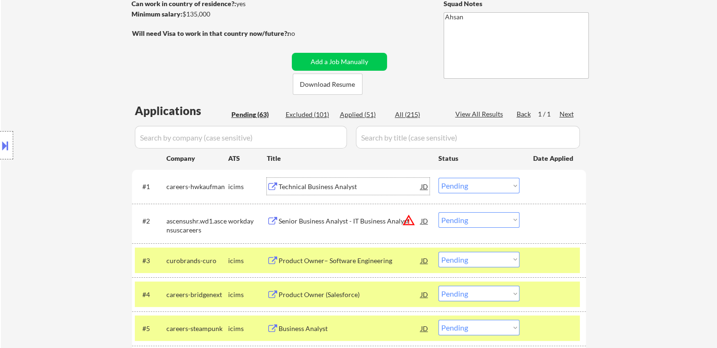
drag, startPoint x: 320, startPoint y: 182, endPoint x: 325, endPoint y: 181, distance: 4.9
click at [325, 181] on div "Technical Business Analyst" at bounding box center [350, 186] width 142 height 17
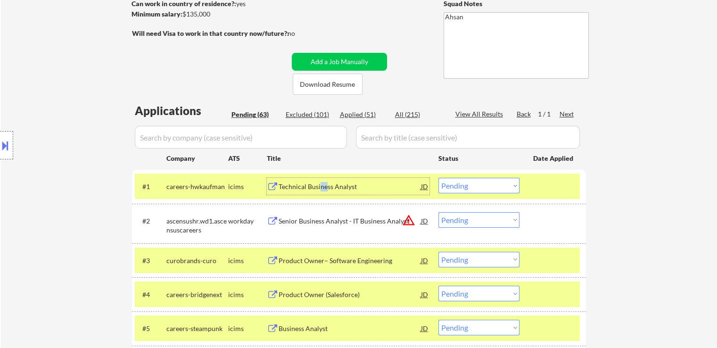
click at [505, 189] on select "Choose an option... Pending Applied Excluded (Questions) Excluded (Expired) Exc…" at bounding box center [478, 186] width 81 height 16
click at [438, 178] on select "Choose an option... Pending Applied Excluded (Questions) Excluded (Expired) Exc…" at bounding box center [478, 186] width 81 height 16
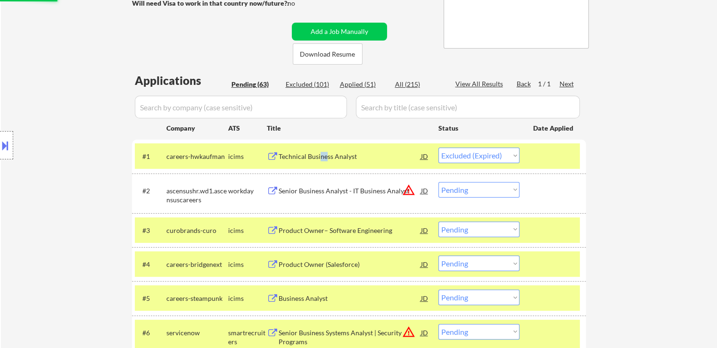
scroll to position [189, 0]
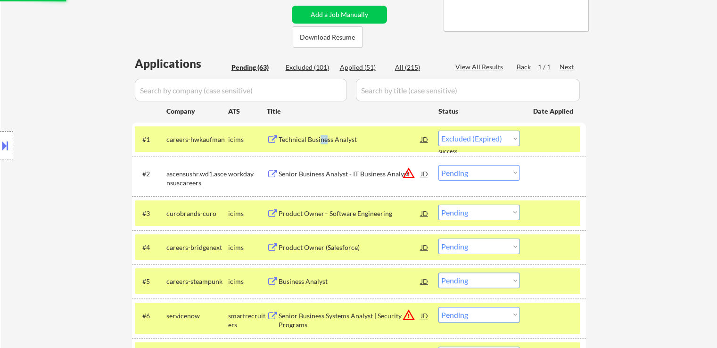
click at [332, 175] on div "Senior Business Analyst - IT Business Analyst" at bounding box center [350, 173] width 142 height 9
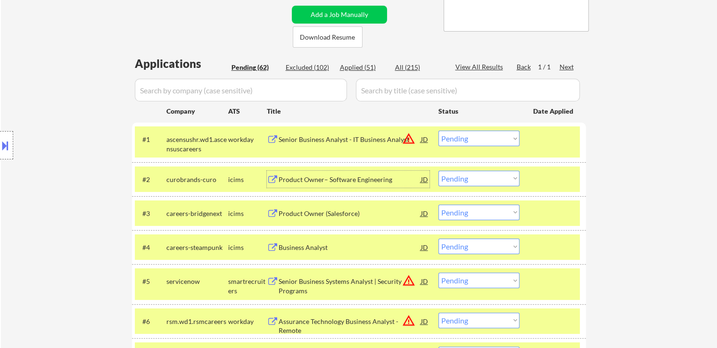
click at [498, 135] on select "Choose an option... Pending Applied Excluded (Questions) Excluded (Expired) Exc…" at bounding box center [478, 139] width 81 height 16
click at [438, 131] on select "Choose an option... Pending Applied Excluded (Questions) Excluded (Expired) Exc…" at bounding box center [478, 139] width 81 height 16
drag, startPoint x: 337, startPoint y: 182, endPoint x: 331, endPoint y: 208, distance: 26.2
click at [339, 182] on div "Product Owner– Software Engineering" at bounding box center [350, 179] width 142 height 9
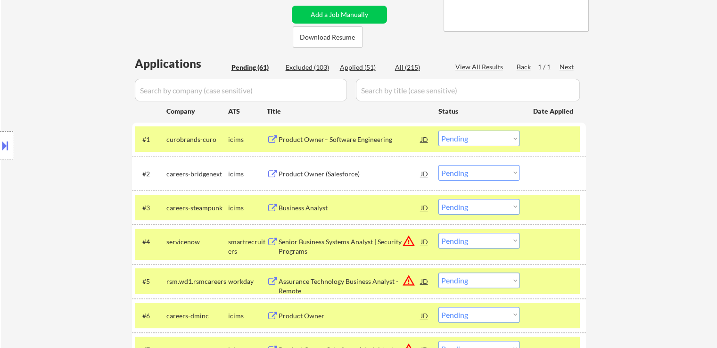
click at [307, 136] on div "Product Owner– Software Engineering" at bounding box center [350, 139] width 142 height 9
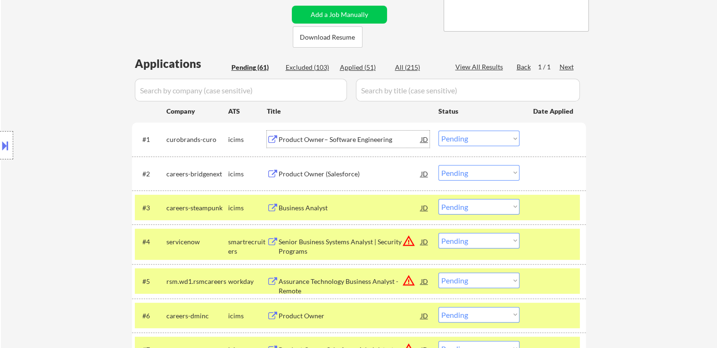
click at [464, 136] on select "Choose an option... Pending Applied Excluded (Questions) Excluded (Expired) Exc…" at bounding box center [478, 139] width 81 height 16
click at [438, 131] on select "Choose an option... Pending Applied Excluded (Questions) Excluded (Expired) Exc…" at bounding box center [478, 139] width 81 height 16
drag, startPoint x: 326, startPoint y: 173, endPoint x: 324, endPoint y: 183, distance: 10.2
click at [326, 172] on div "Product Owner (Salesforce)" at bounding box center [350, 173] width 142 height 9
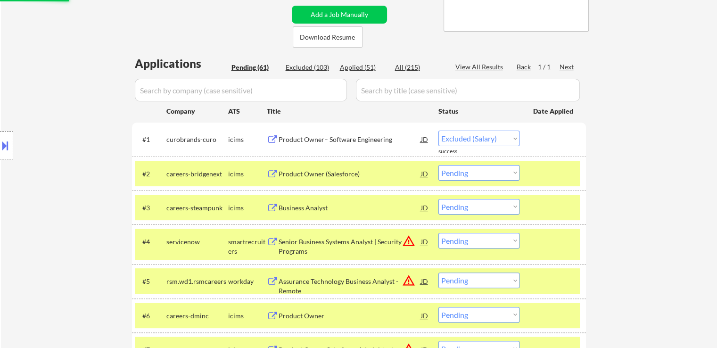
select select ""pending""
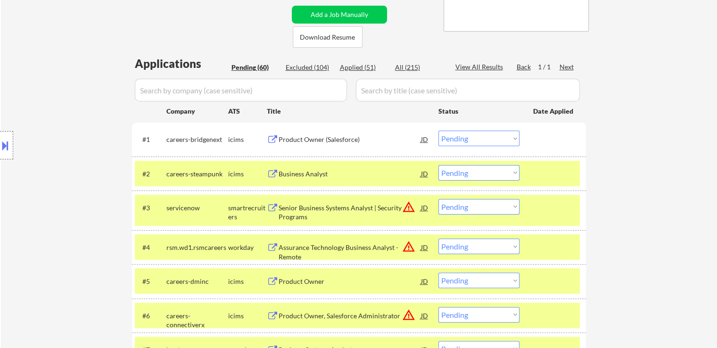
click at [89, 92] on div "Location Inclusions: [GEOGRAPHIC_DATA], [GEOGRAPHIC_DATA] [GEOGRAPHIC_DATA], [G…" at bounding box center [84, 145] width 169 height 175
